Goal: Task Accomplishment & Management: Manage account settings

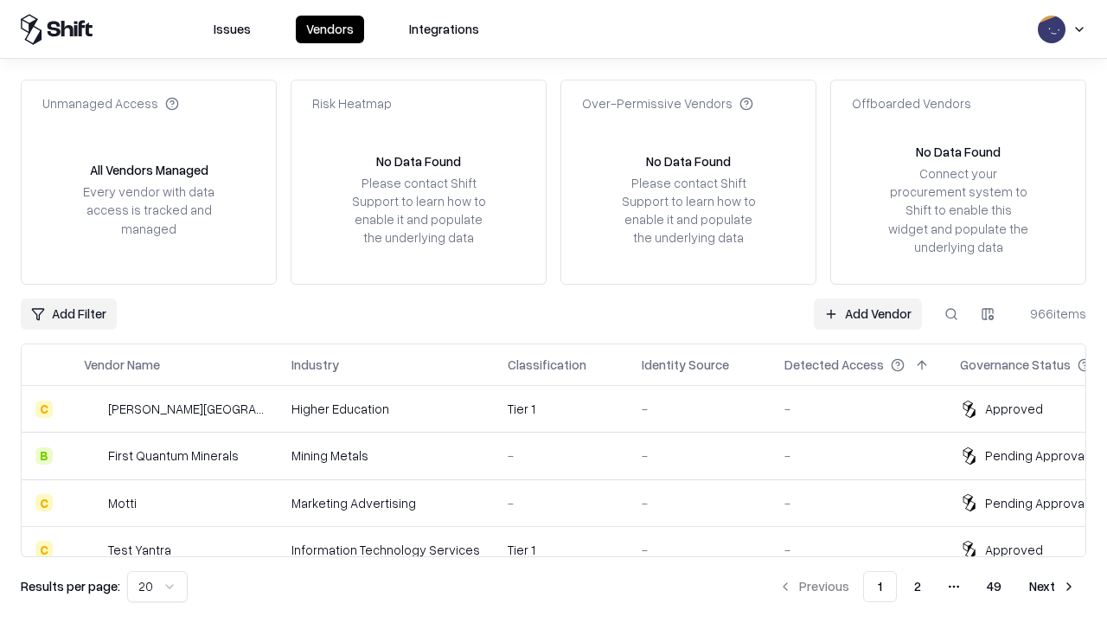
click at [868, 313] on link "Add Vendor" at bounding box center [868, 313] width 108 height 31
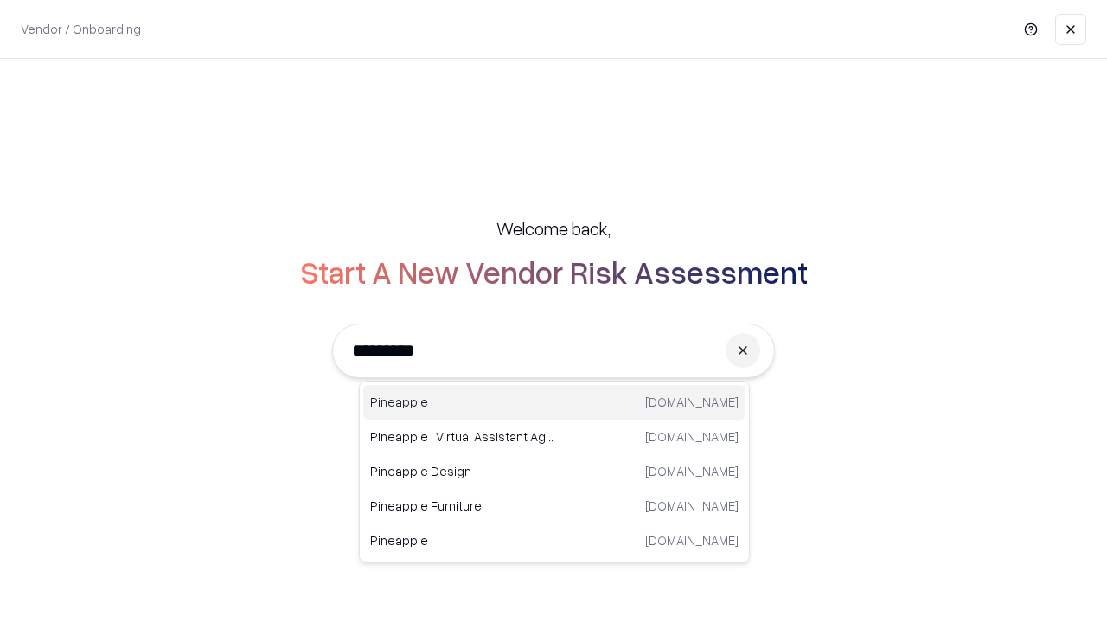
click at [555, 402] on div "Pineapple [DOMAIN_NAME]" at bounding box center [554, 402] width 382 height 35
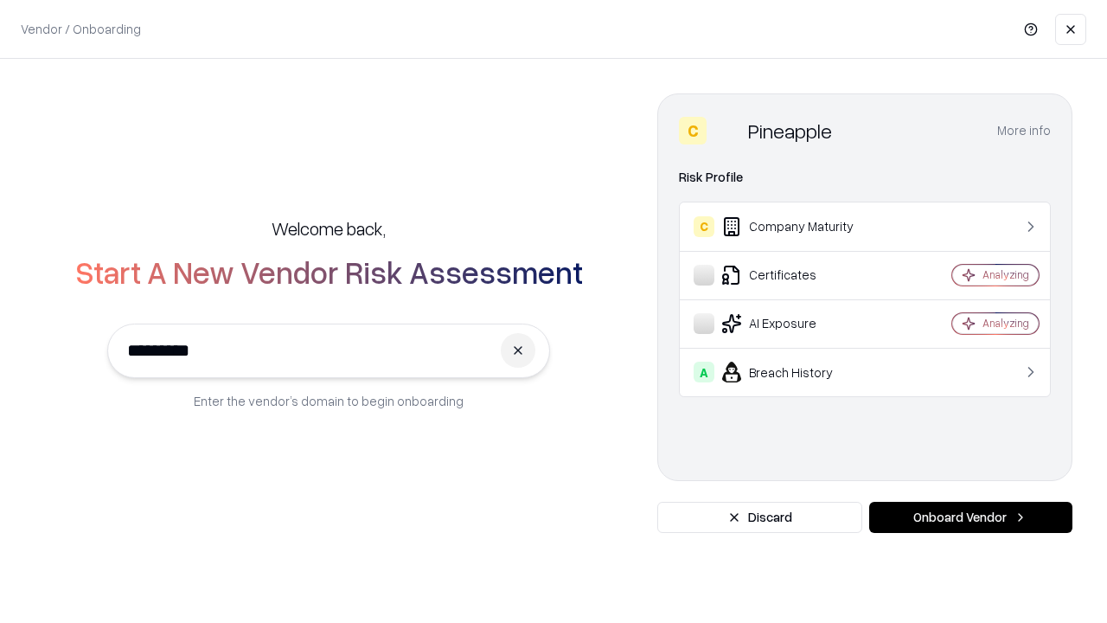
type input "*********"
click at [971, 517] on button "Onboard Vendor" at bounding box center [970, 517] width 203 height 31
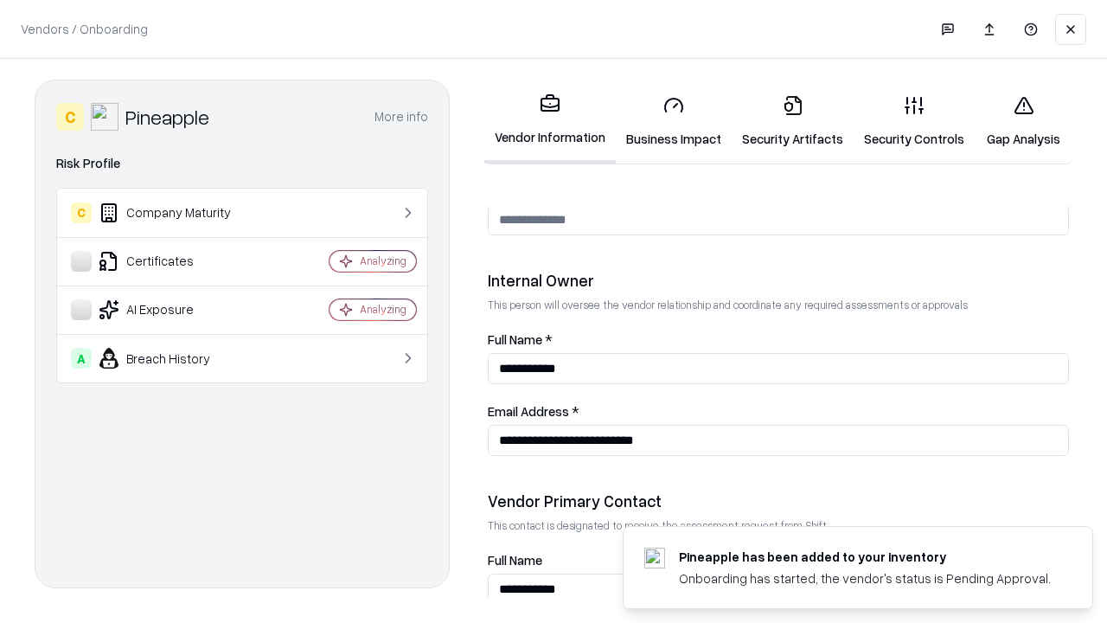
scroll to position [896, 0]
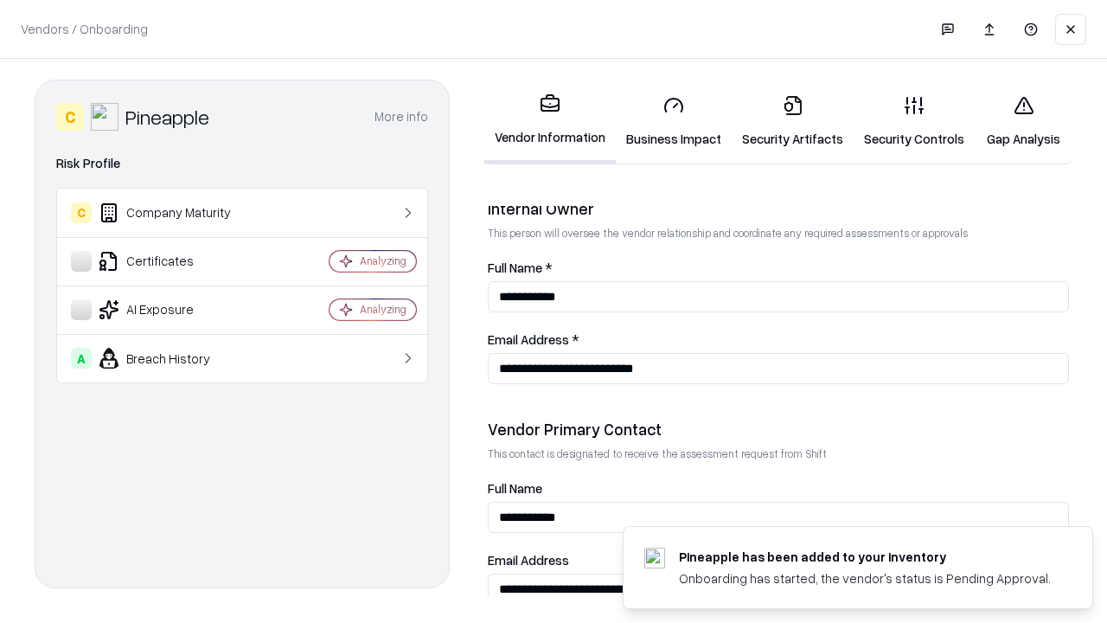
click at [674, 121] on link "Business Impact" at bounding box center [674, 121] width 116 height 80
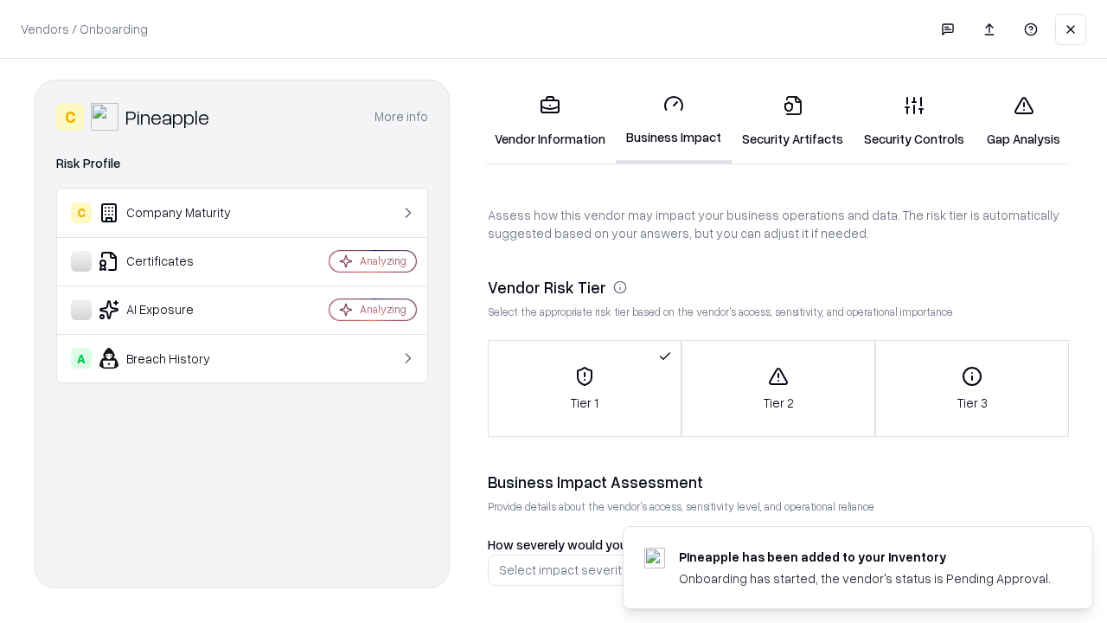
click at [1023, 121] on link "Gap Analysis" at bounding box center [1024, 121] width 98 height 80
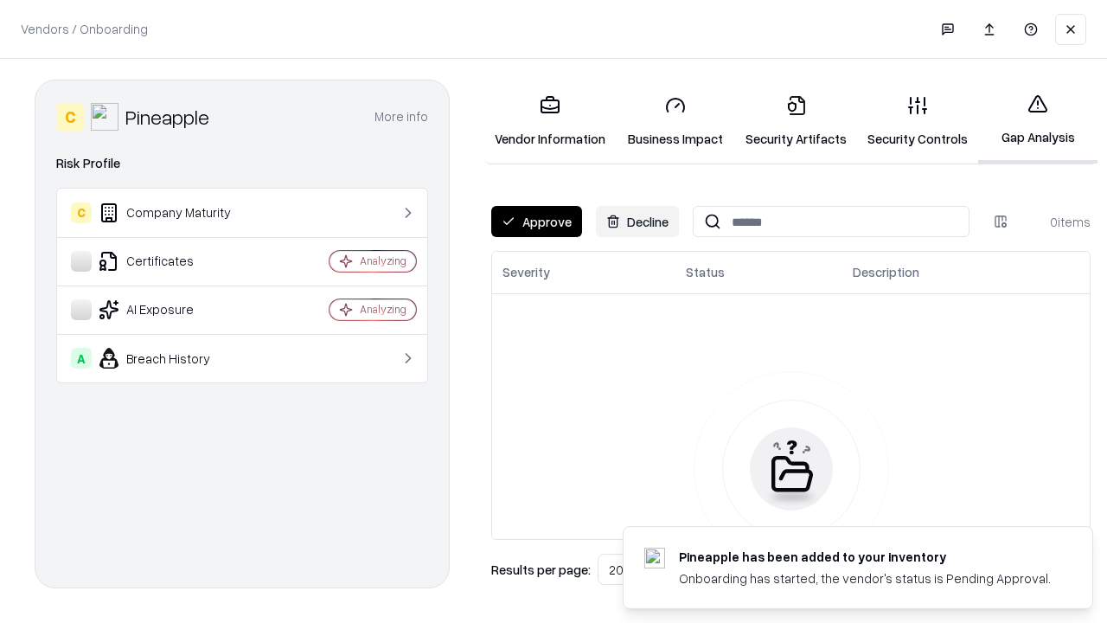
click at [536, 221] on button "Approve" at bounding box center [536, 221] width 91 height 31
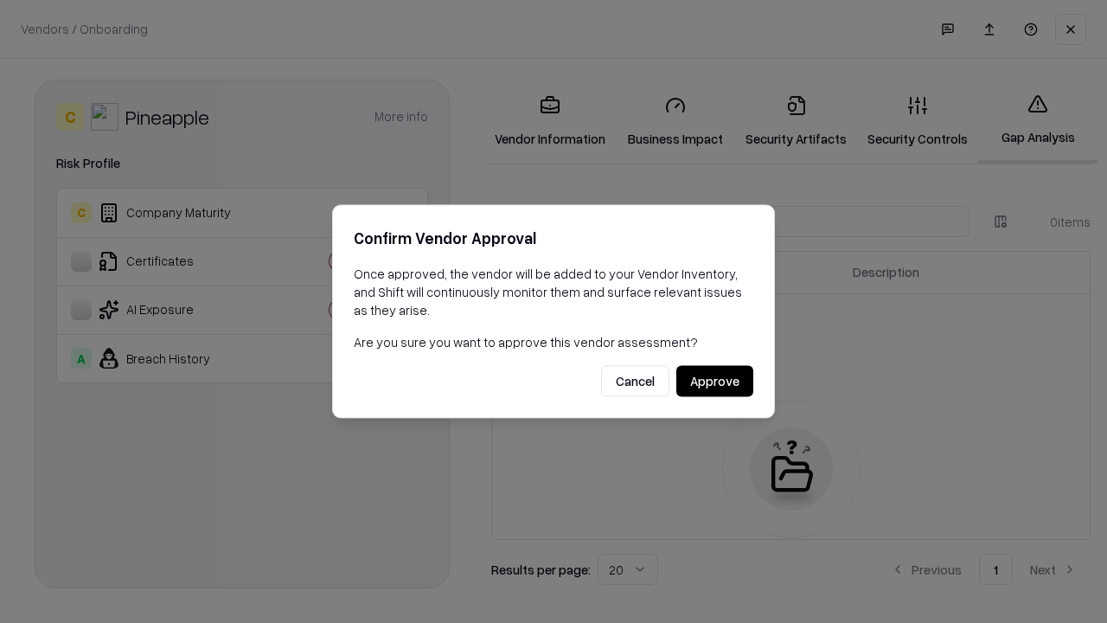
click at [715, 381] on button "Approve" at bounding box center [714, 381] width 77 height 31
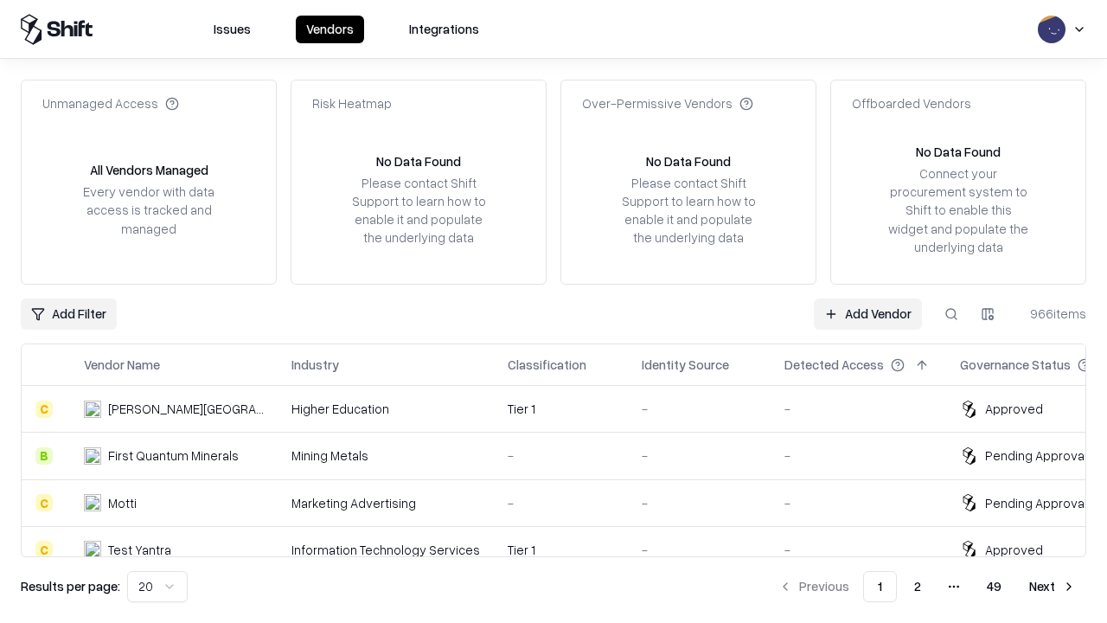
type input "*********"
click at [868, 313] on link "Add Vendor" at bounding box center [868, 313] width 108 height 31
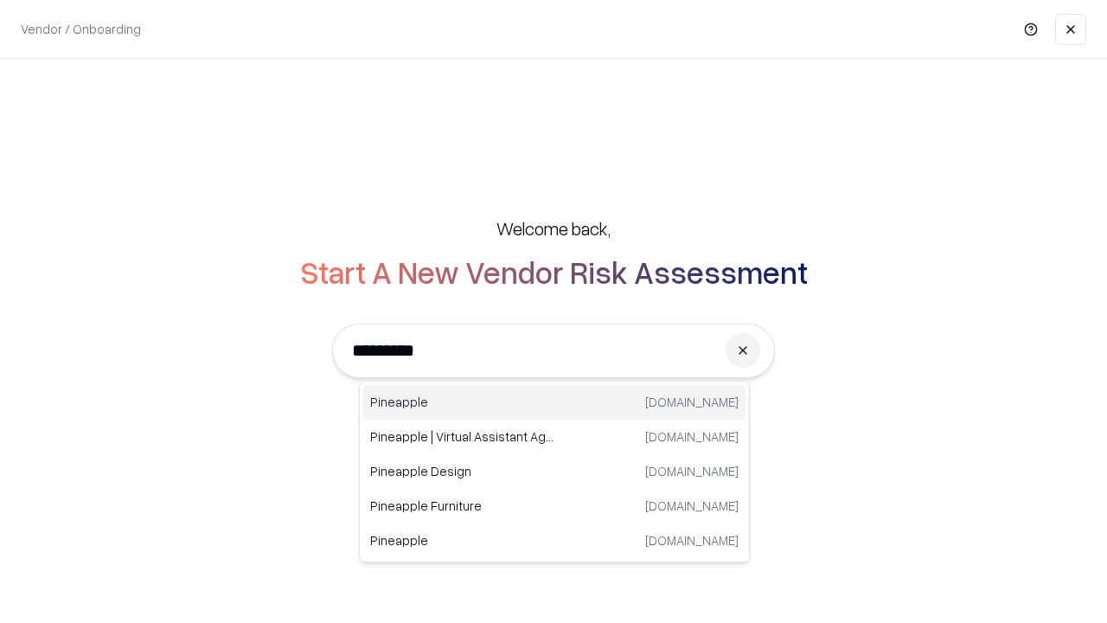
click at [555, 402] on div "Pineapple [DOMAIN_NAME]" at bounding box center [554, 402] width 382 height 35
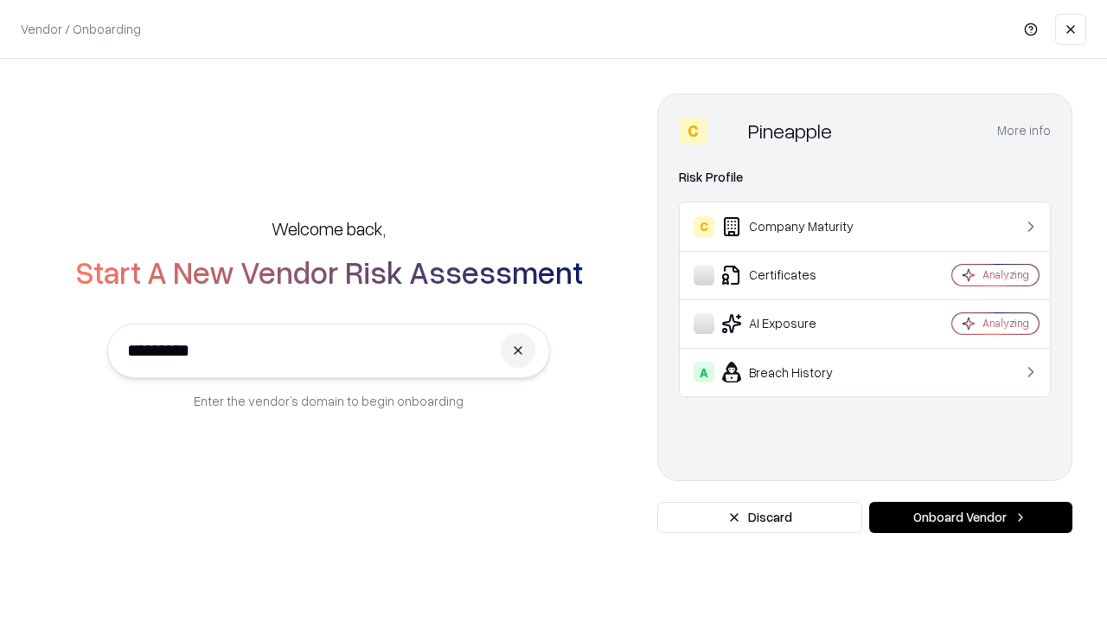
type input "*********"
click at [971, 517] on button "Onboard Vendor" at bounding box center [970, 517] width 203 height 31
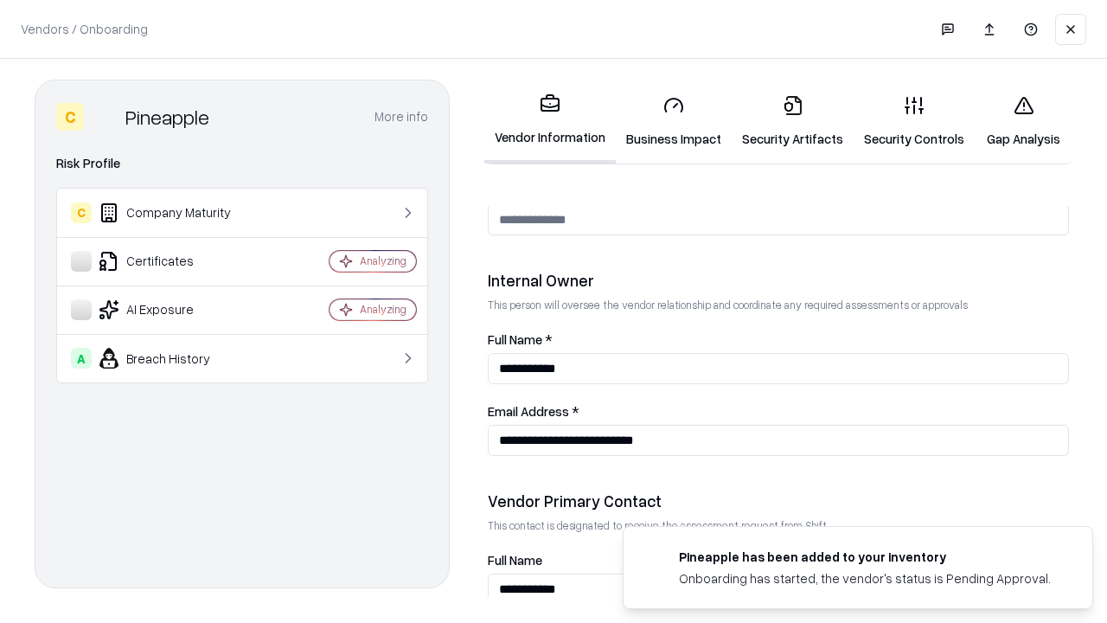
scroll to position [896, 0]
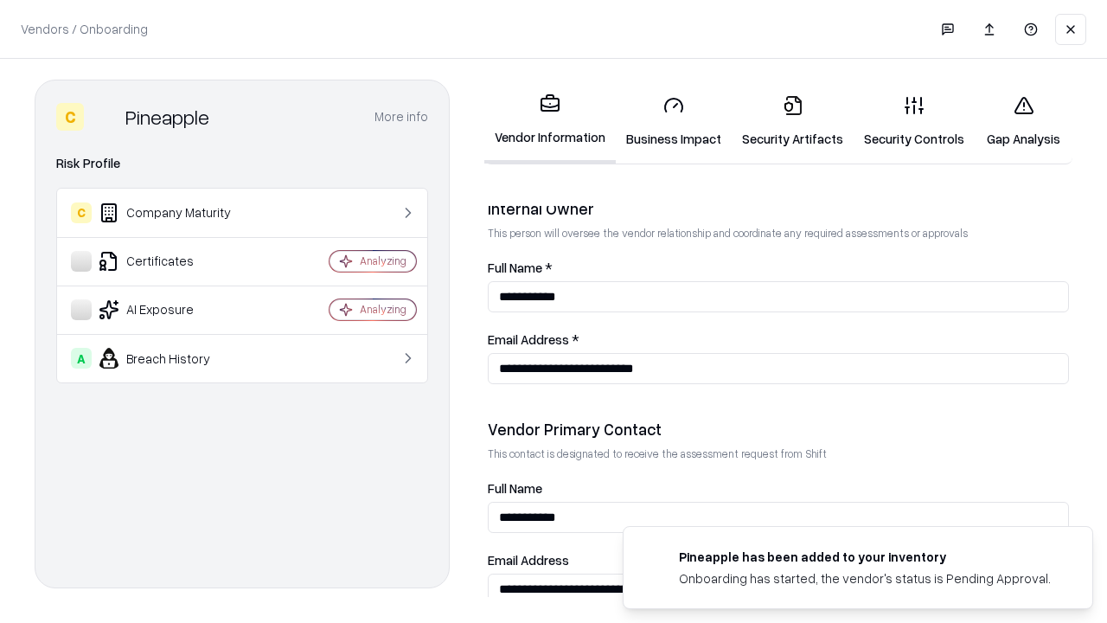
click at [1023, 121] on link "Gap Analysis" at bounding box center [1024, 121] width 98 height 80
